Goal: Transaction & Acquisition: Book appointment/travel/reservation

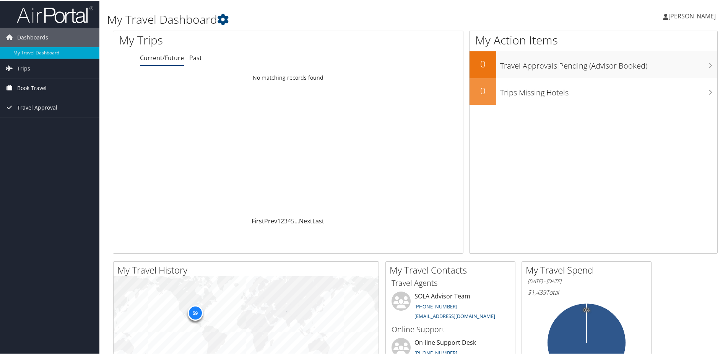
click at [26, 86] on span "Book Travel" at bounding box center [31, 87] width 29 height 19
click at [28, 112] on link "Book/Manage Online Trips" at bounding box center [49, 113] width 99 height 11
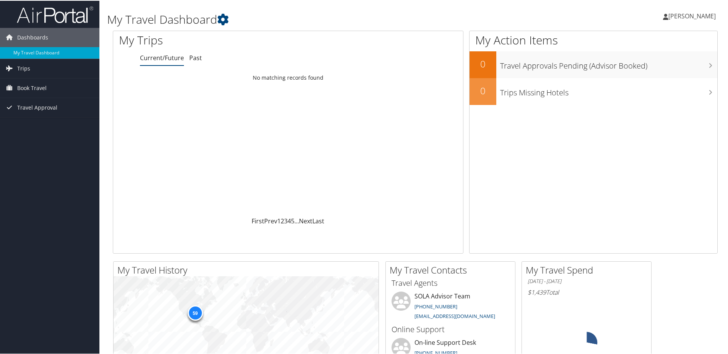
click at [663, 16] on icon at bounding box center [665, 16] width 5 height 6
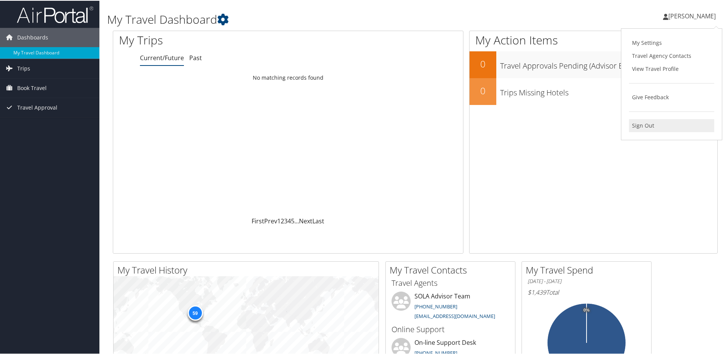
click at [637, 122] on link "Sign Out" at bounding box center [671, 124] width 85 height 13
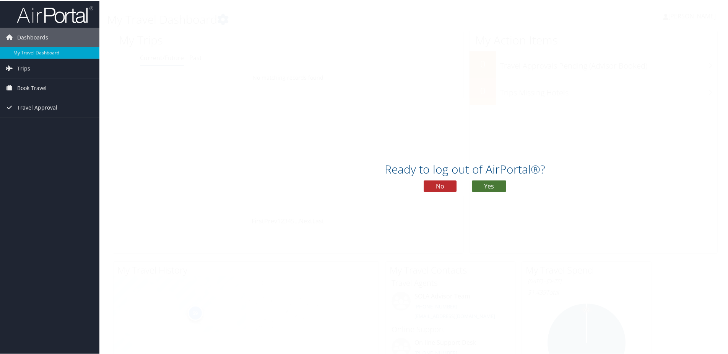
click at [483, 183] on button "Yes" at bounding box center [489, 184] width 34 height 11
